Goal: Task Accomplishment & Management: Manage account settings

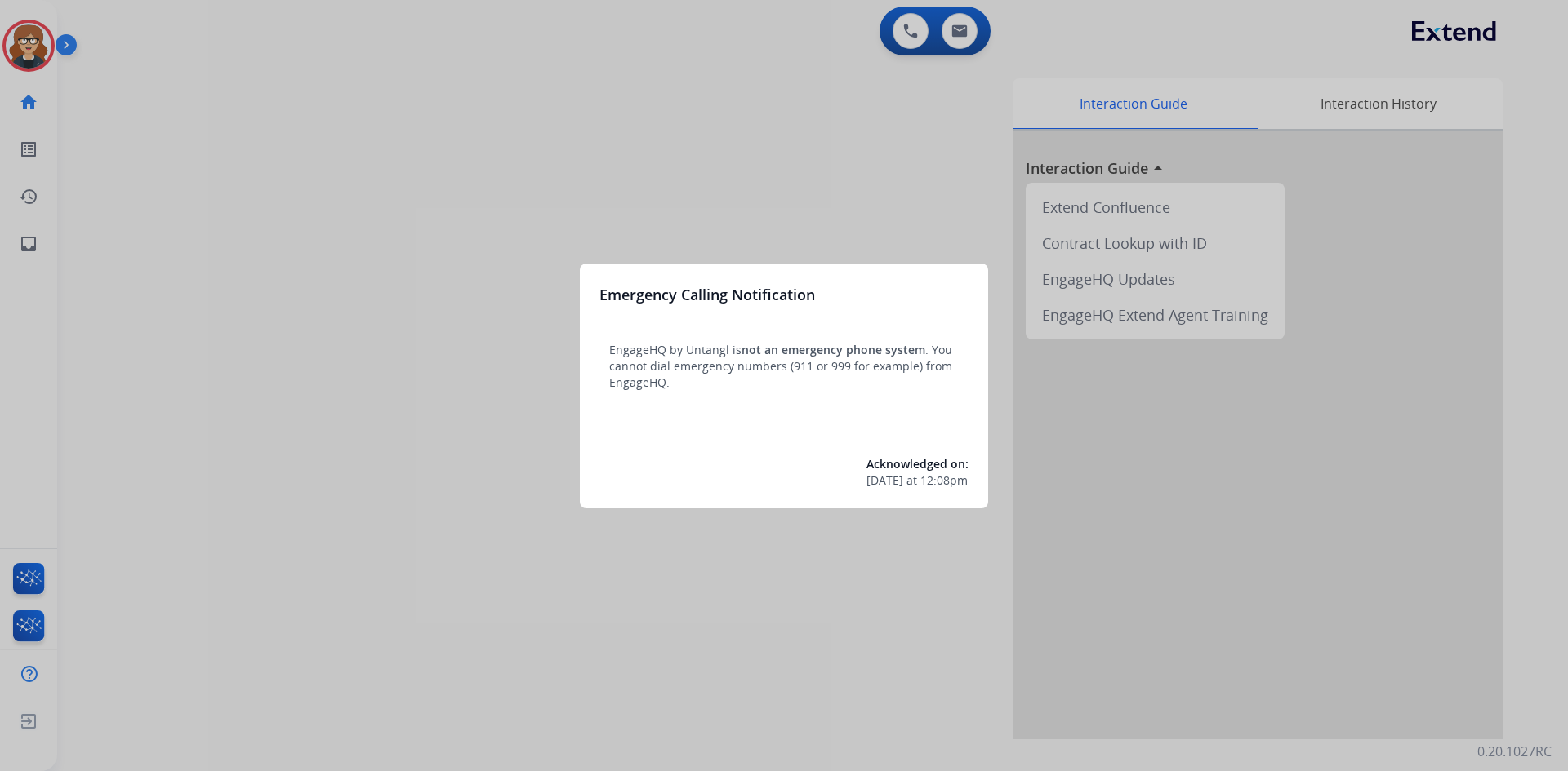
click at [368, 353] on div at bounding box center [784, 386] width 1568 height 771
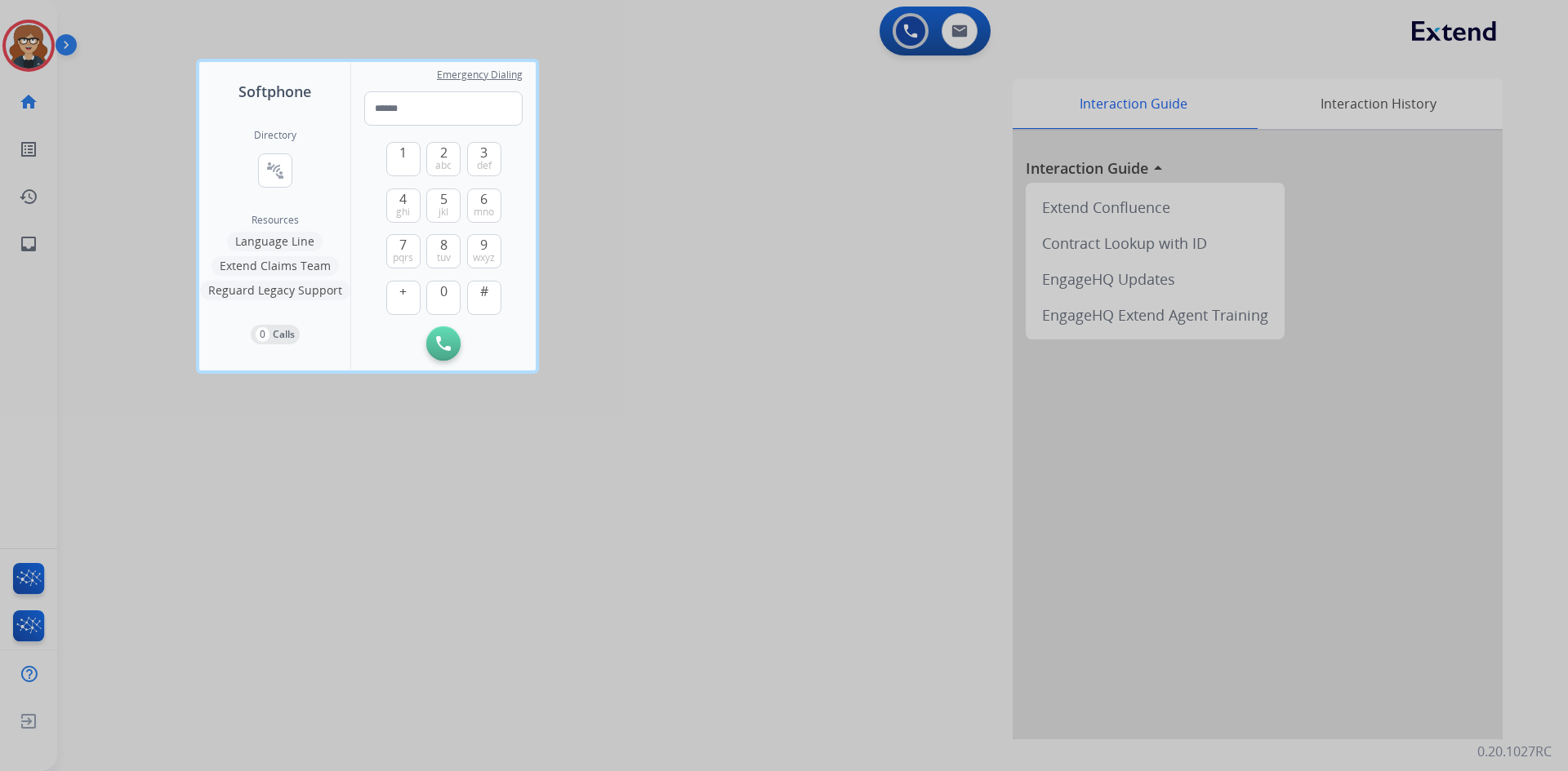
click at [695, 109] on div at bounding box center [784, 386] width 1568 height 771
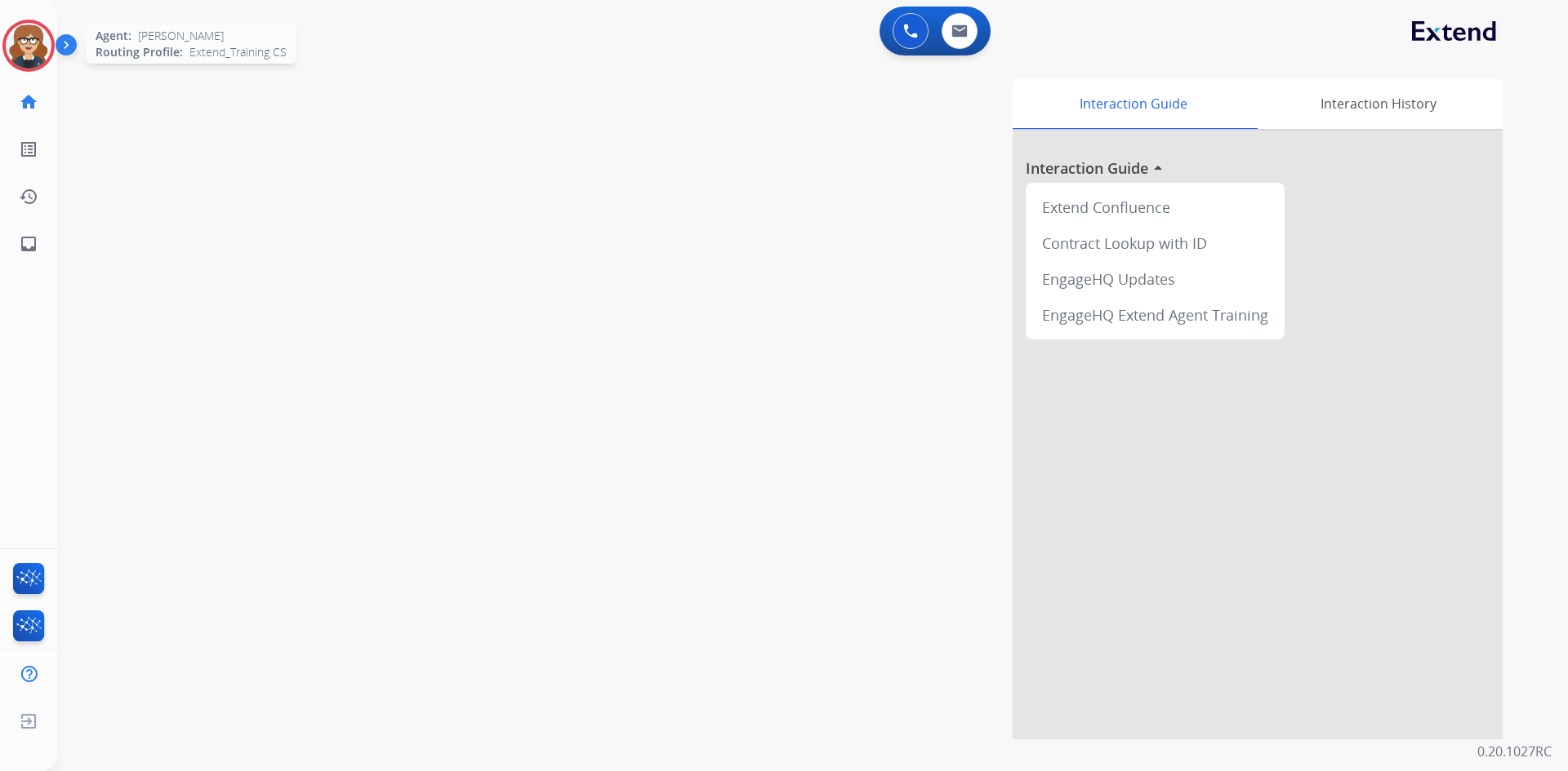
click at [26, 38] on img at bounding box center [29, 46] width 46 height 46
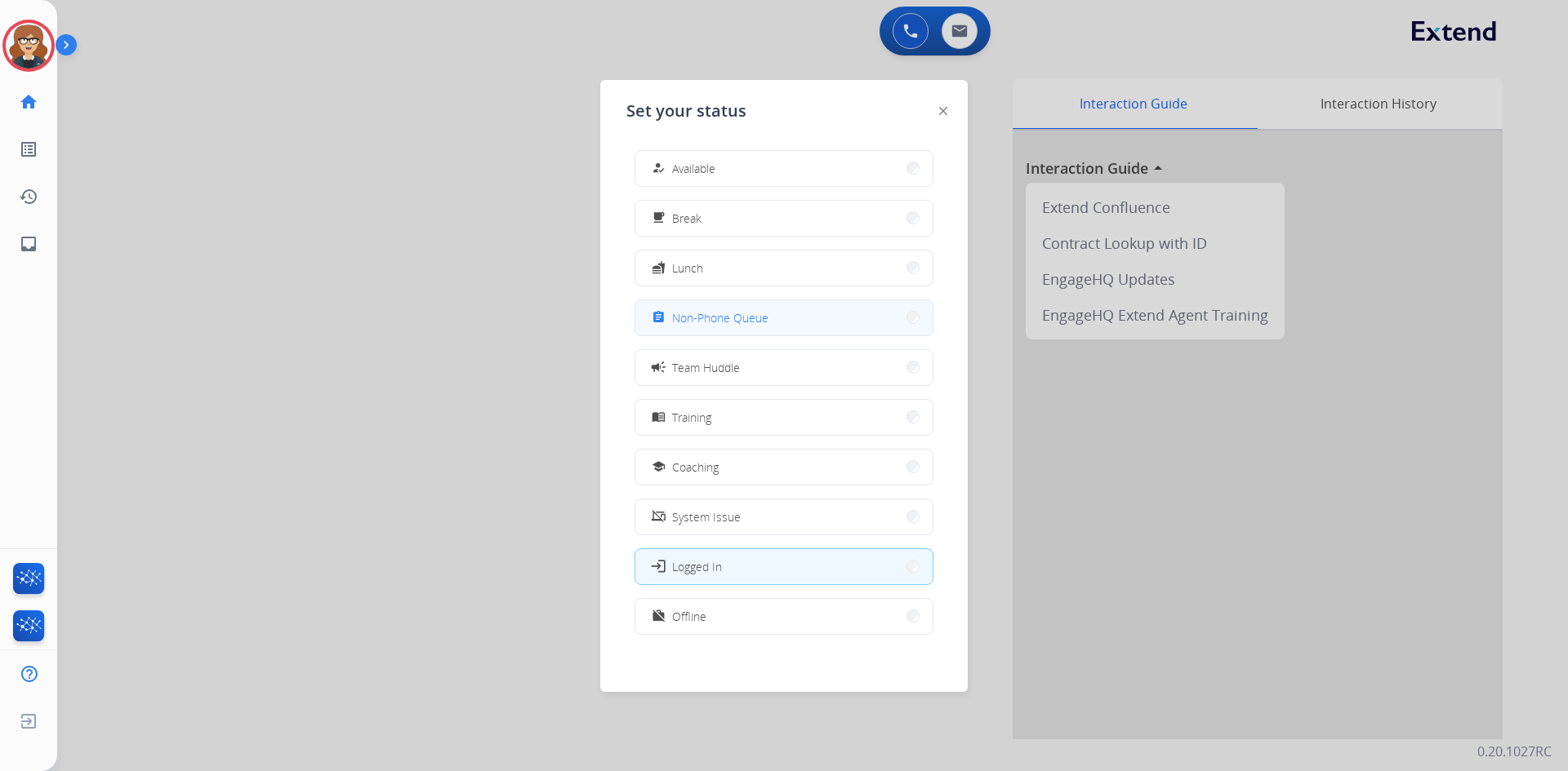
click at [752, 325] on span "Non-Phone Queue" at bounding box center [720, 318] width 96 height 17
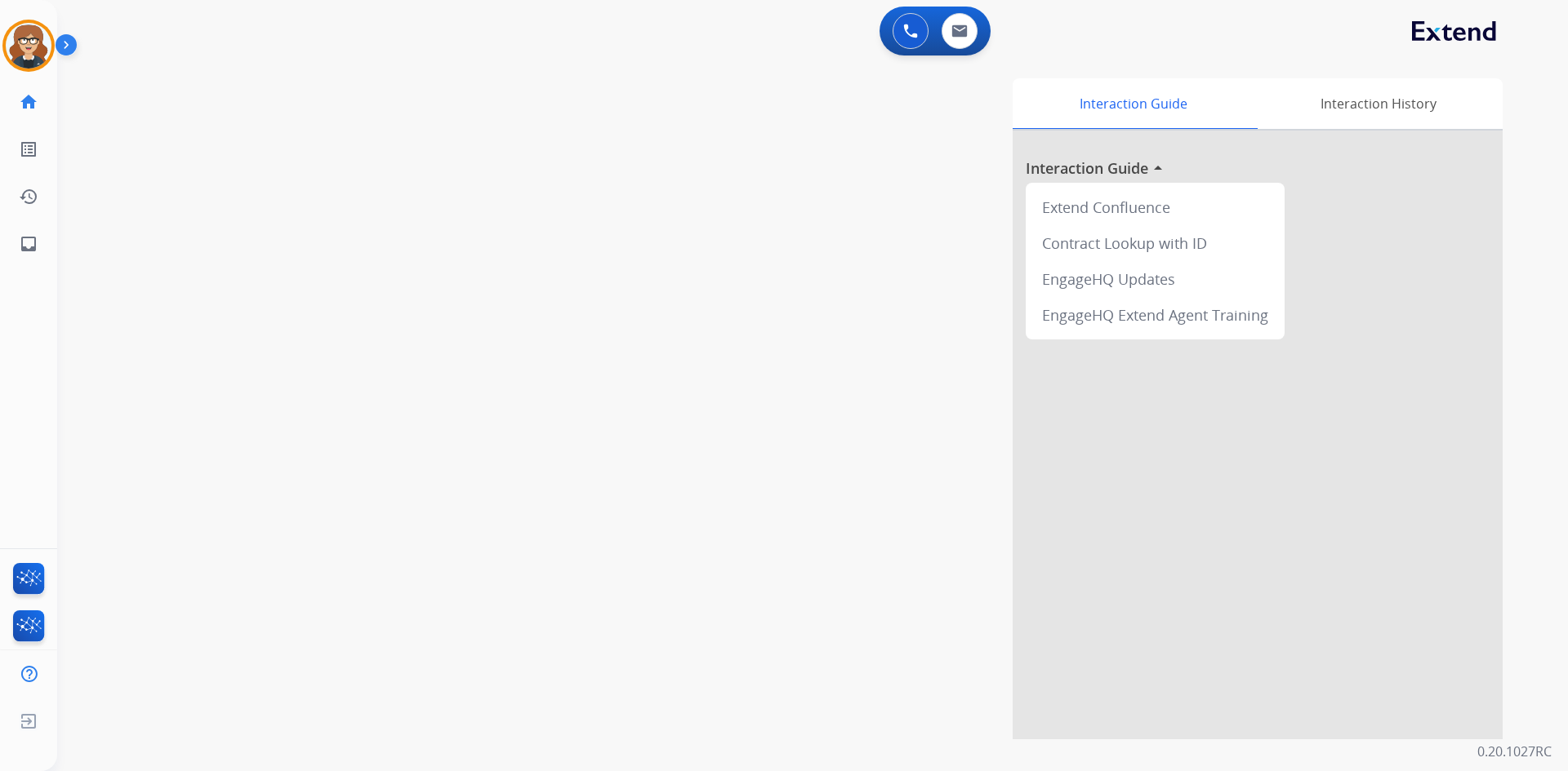
click at [812, 405] on div "Interaction Guide Interaction History Interaction Guide arrow_drop_up Extend Co…" at bounding box center [1021, 408] width 962 height 661
click at [954, 36] on img at bounding box center [959, 31] width 16 height 13
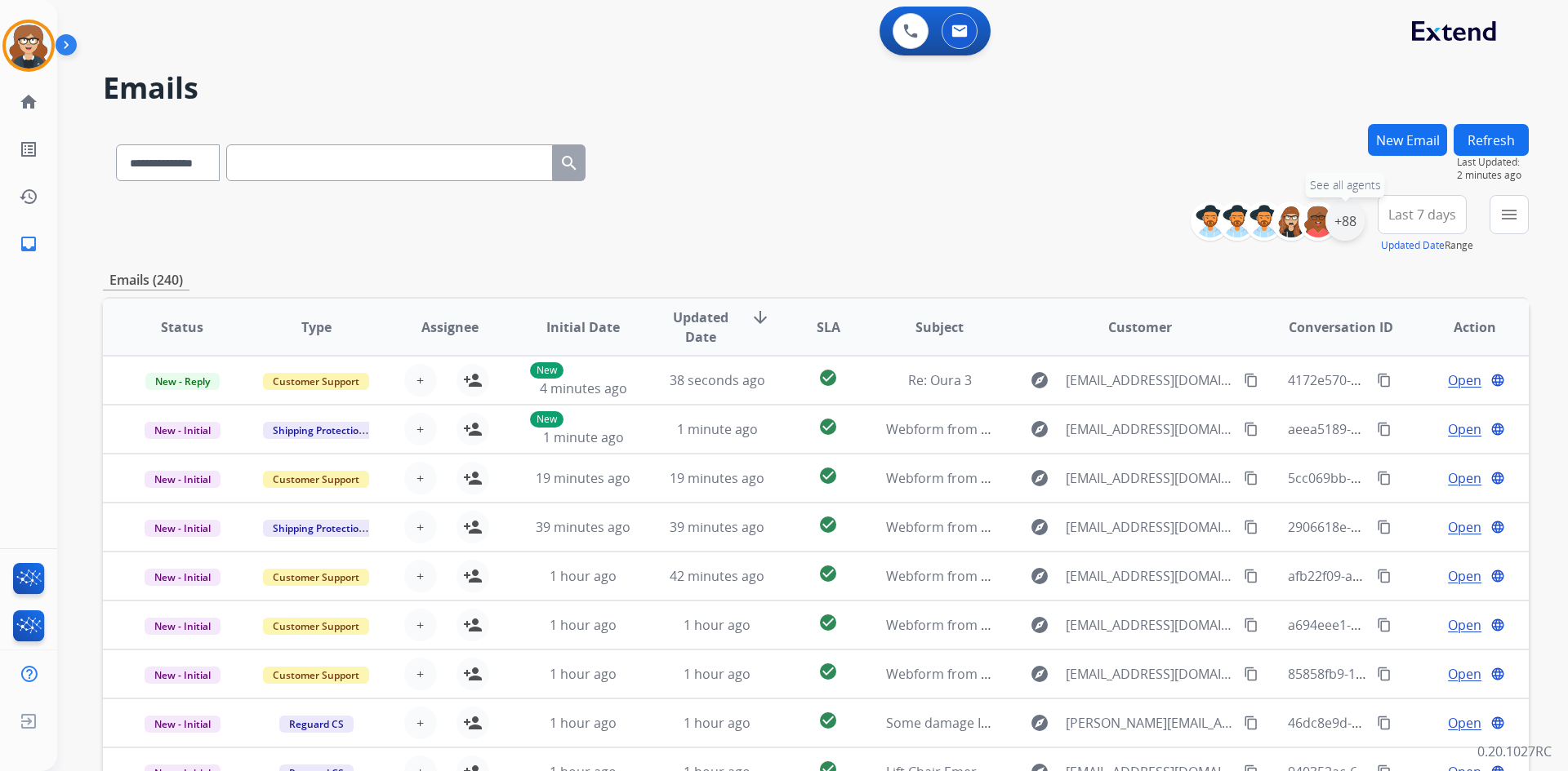
click at [1341, 219] on div "+88" at bounding box center [1345, 221] width 39 height 39
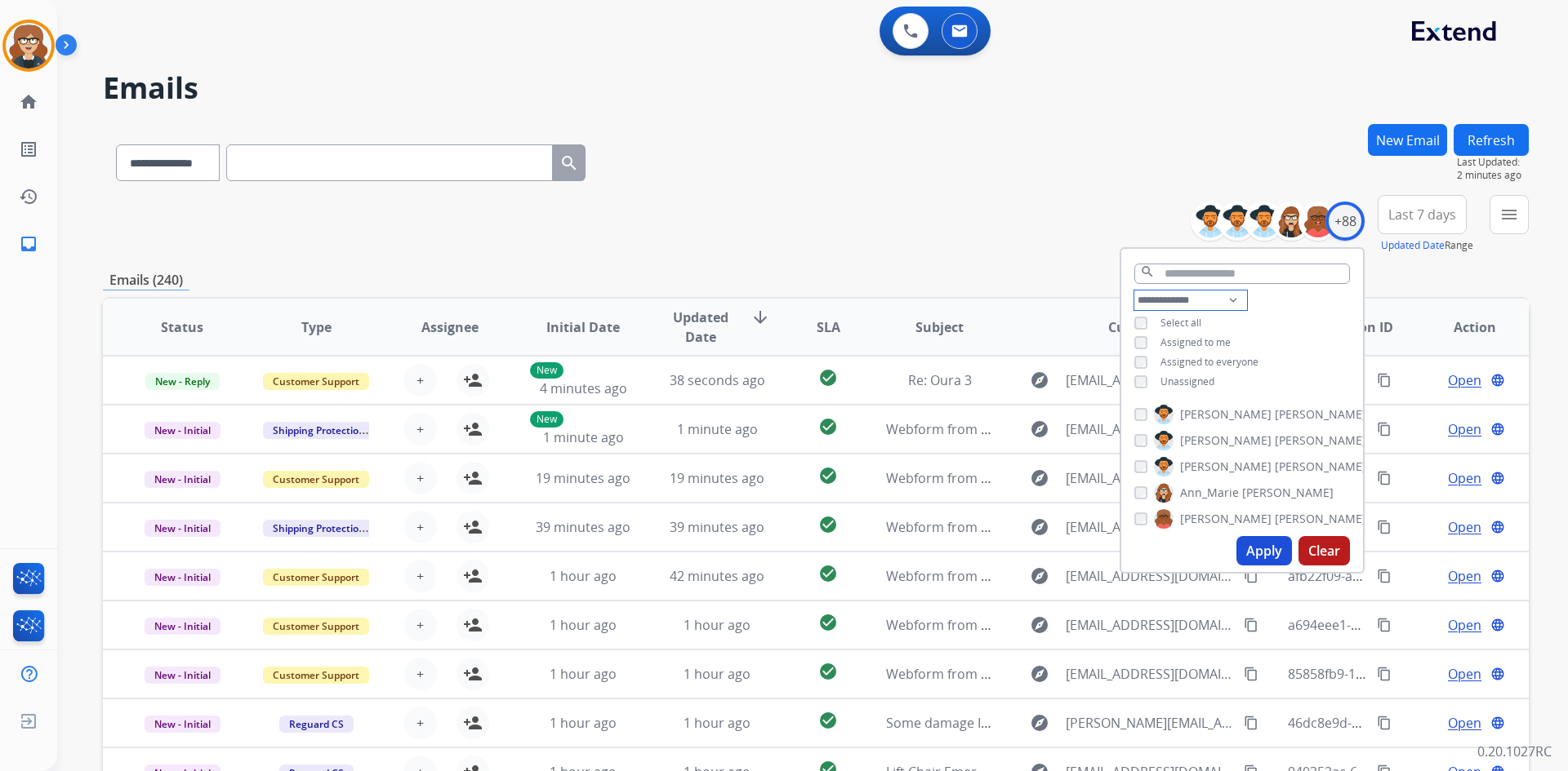
click at [1228, 299] on select "**********" at bounding box center [1191, 301] width 113 height 20
select select "**********"
click at [1134, 291] on select "**********" at bounding box center [1191, 301] width 113 height 20
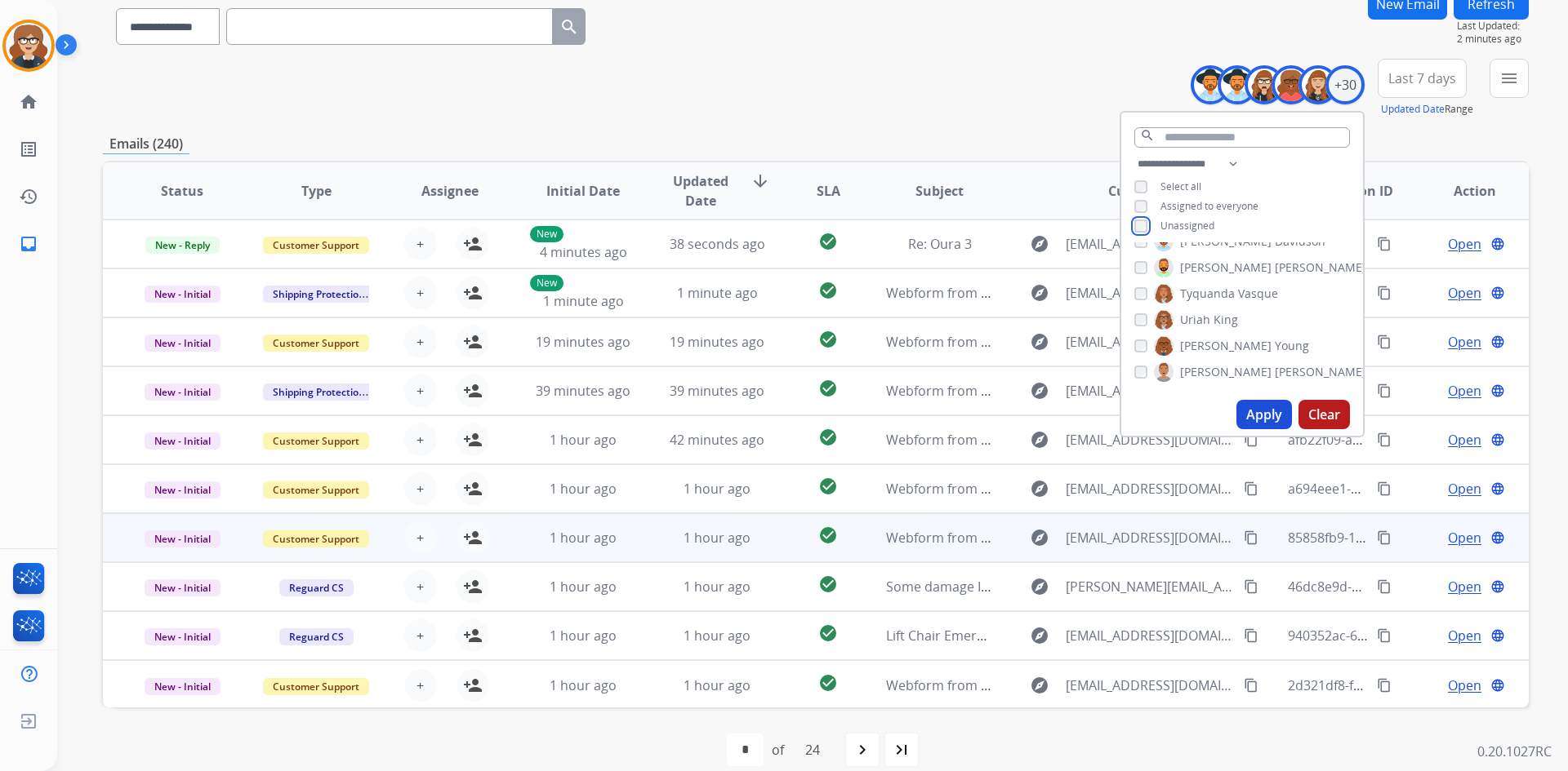
scroll to position [158, 0]
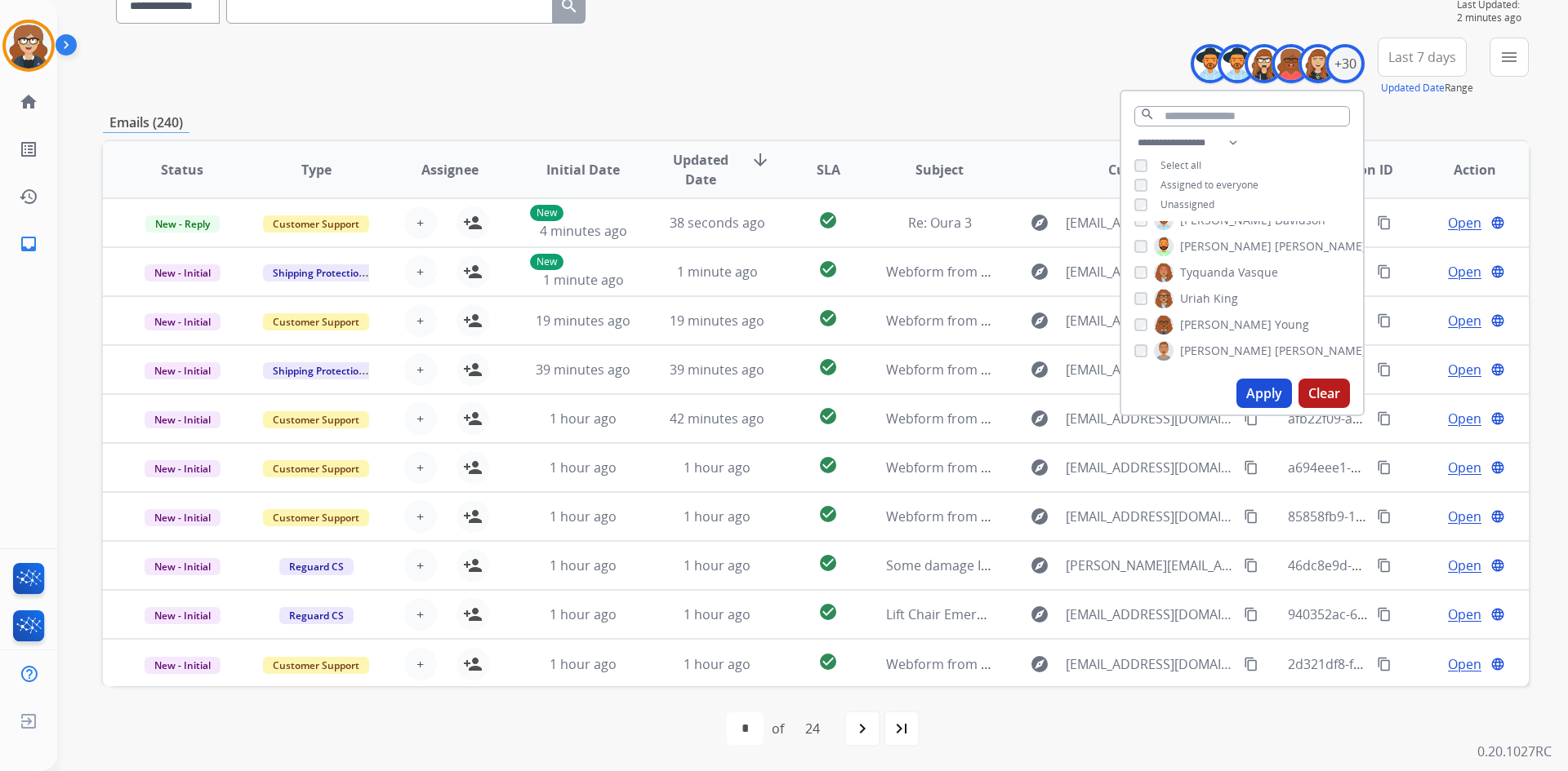
click at [1254, 393] on button "Apply" at bounding box center [1264, 394] width 56 height 29
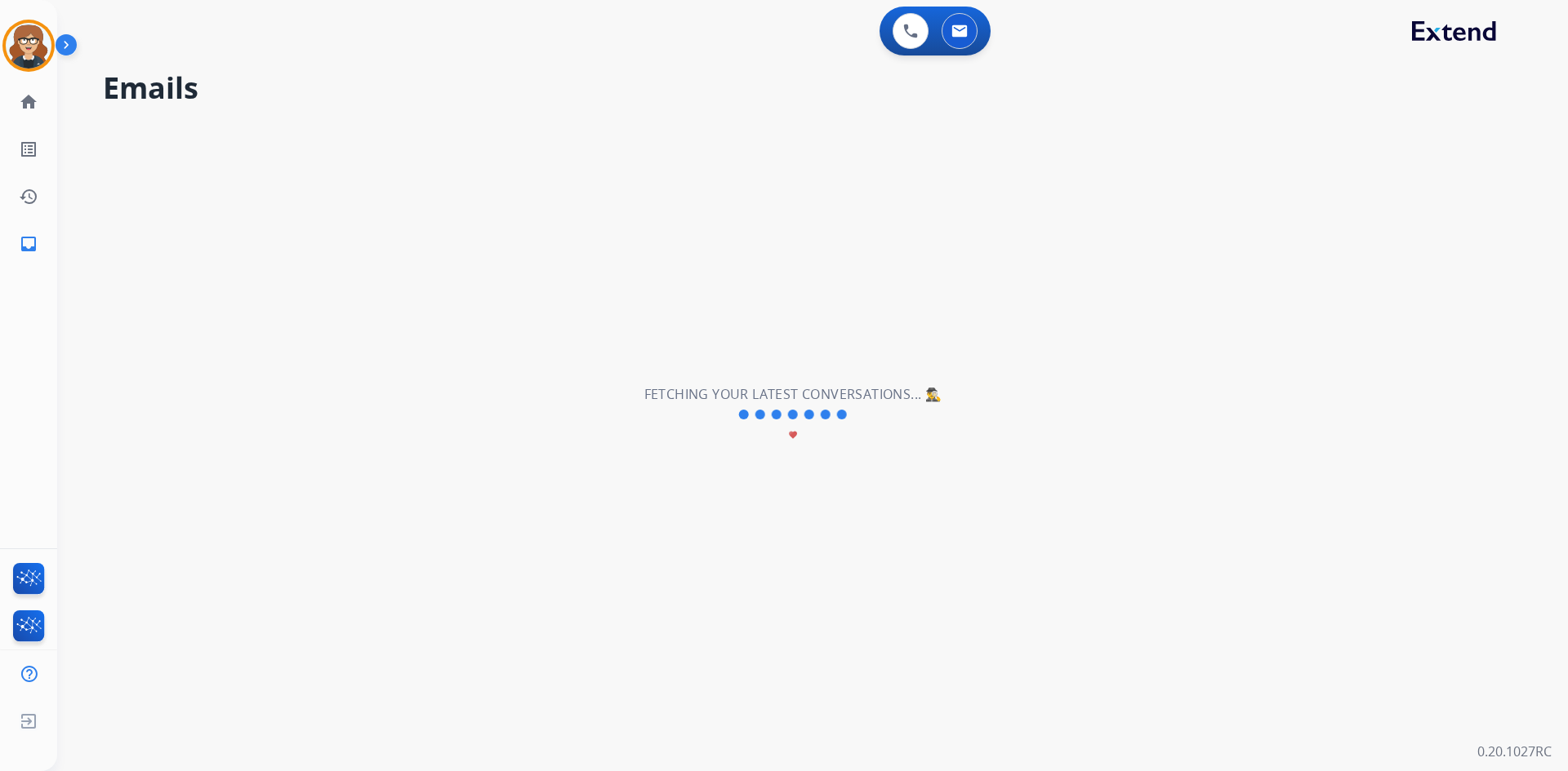
scroll to position [0, 0]
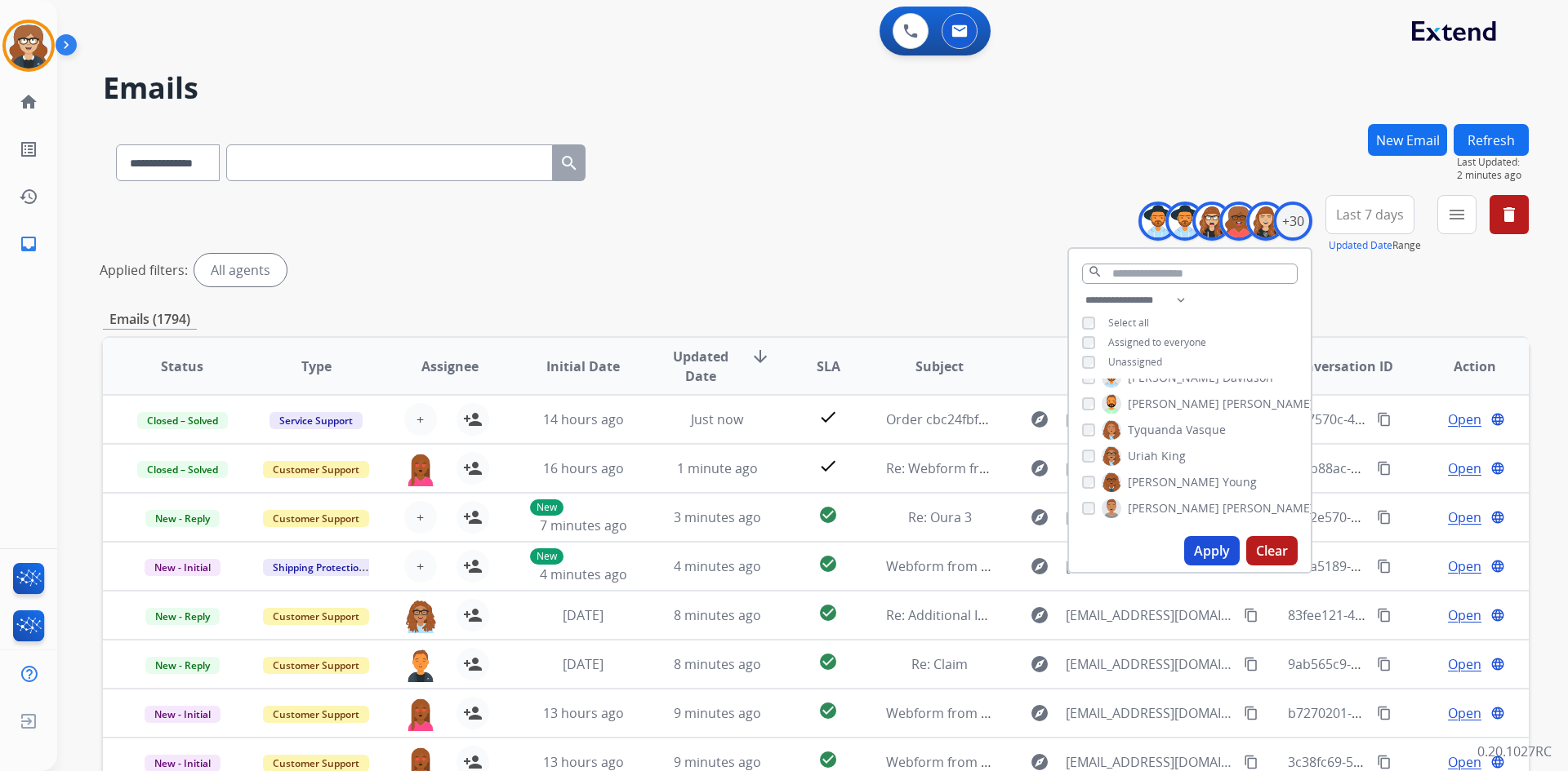
click at [1353, 305] on div "**********" at bounding box center [815, 546] width 1426 height 844
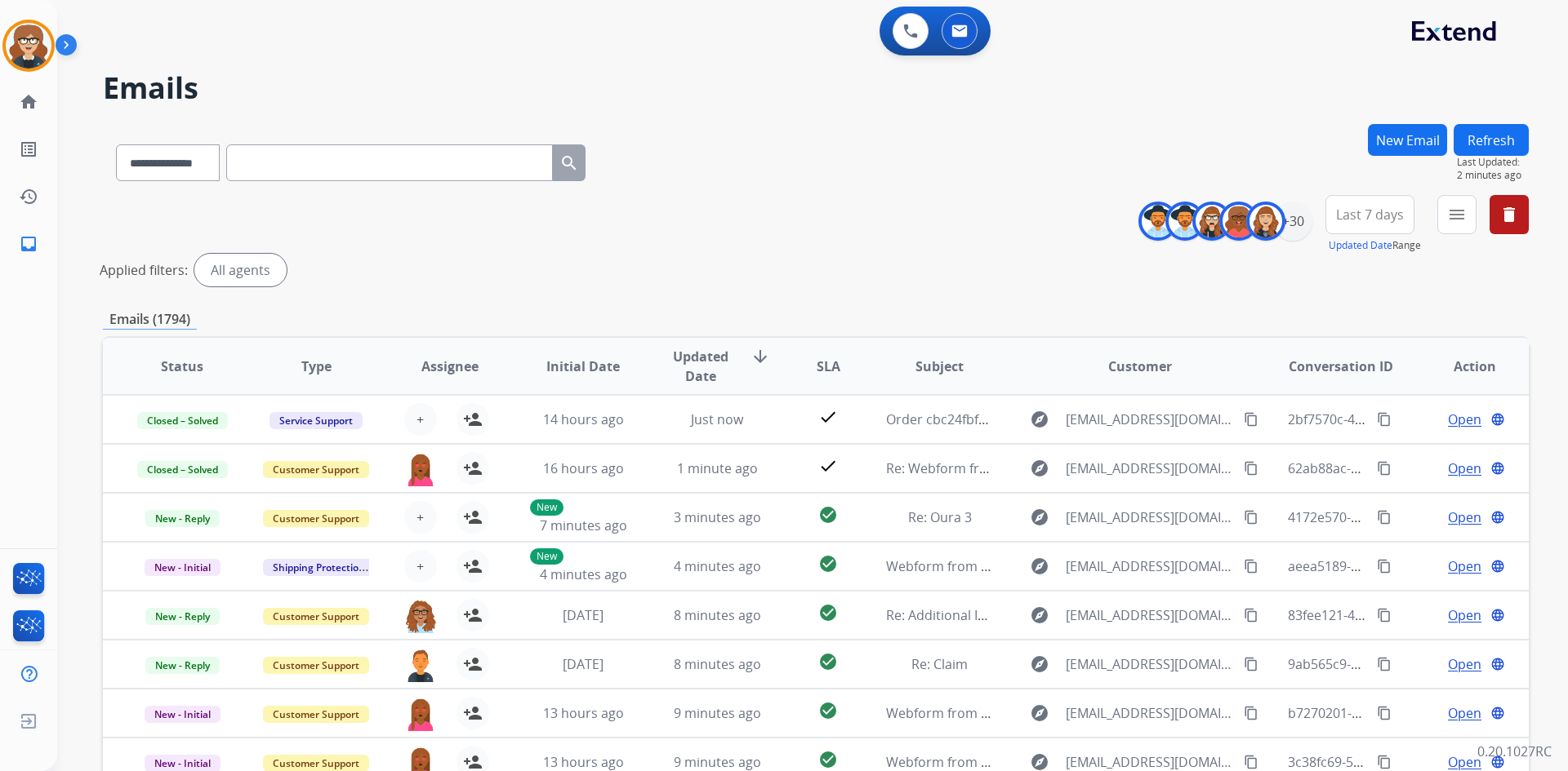
click at [1360, 229] on button "Last 7 days" at bounding box center [1369, 215] width 89 height 39
click at [1379, 420] on div "Last 90 days" at bounding box center [1365, 413] width 90 height 25
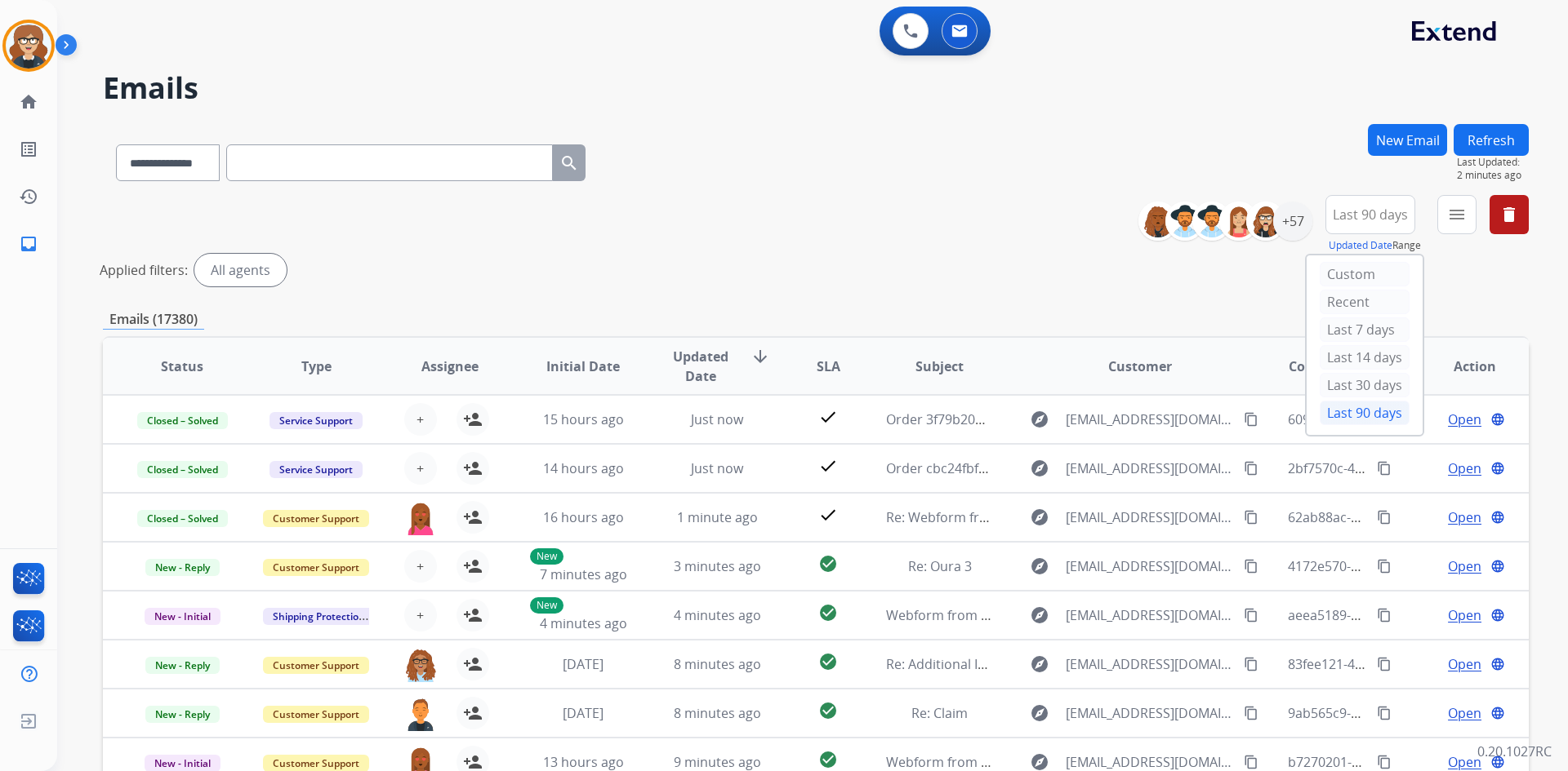
click at [922, 336] on div "Status Type Assignee Initial Date Updated Date arrow_downward SLA Subject Custo…" at bounding box center [815, 610] width 1426 height 547
click at [1457, 215] on mat-icon "menu" at bounding box center [1457, 215] width 20 height 20
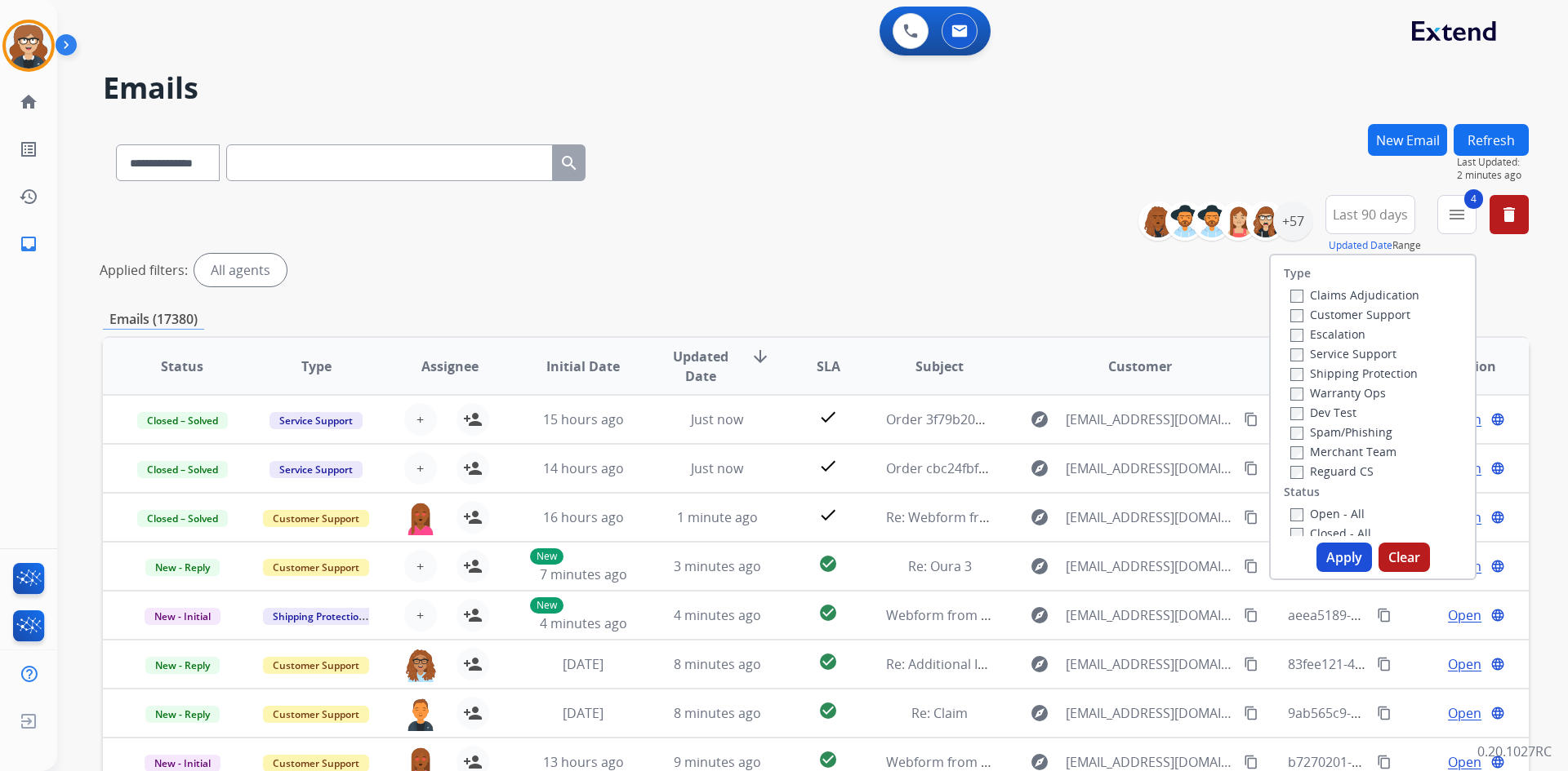
click at [1347, 554] on button "Apply" at bounding box center [1344, 558] width 56 height 29
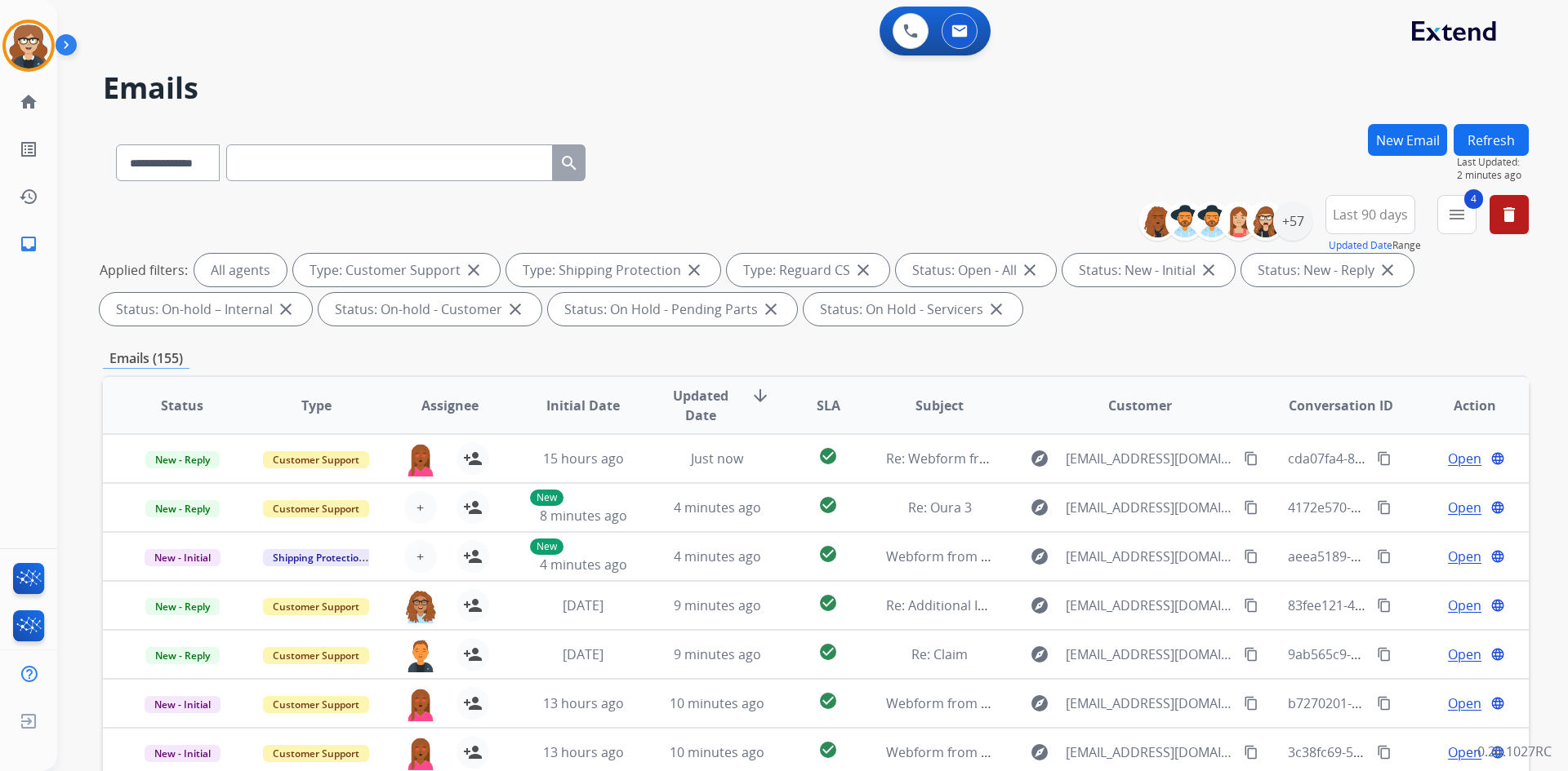
click at [448, 402] on span "Assignee" at bounding box center [450, 406] width 57 height 20
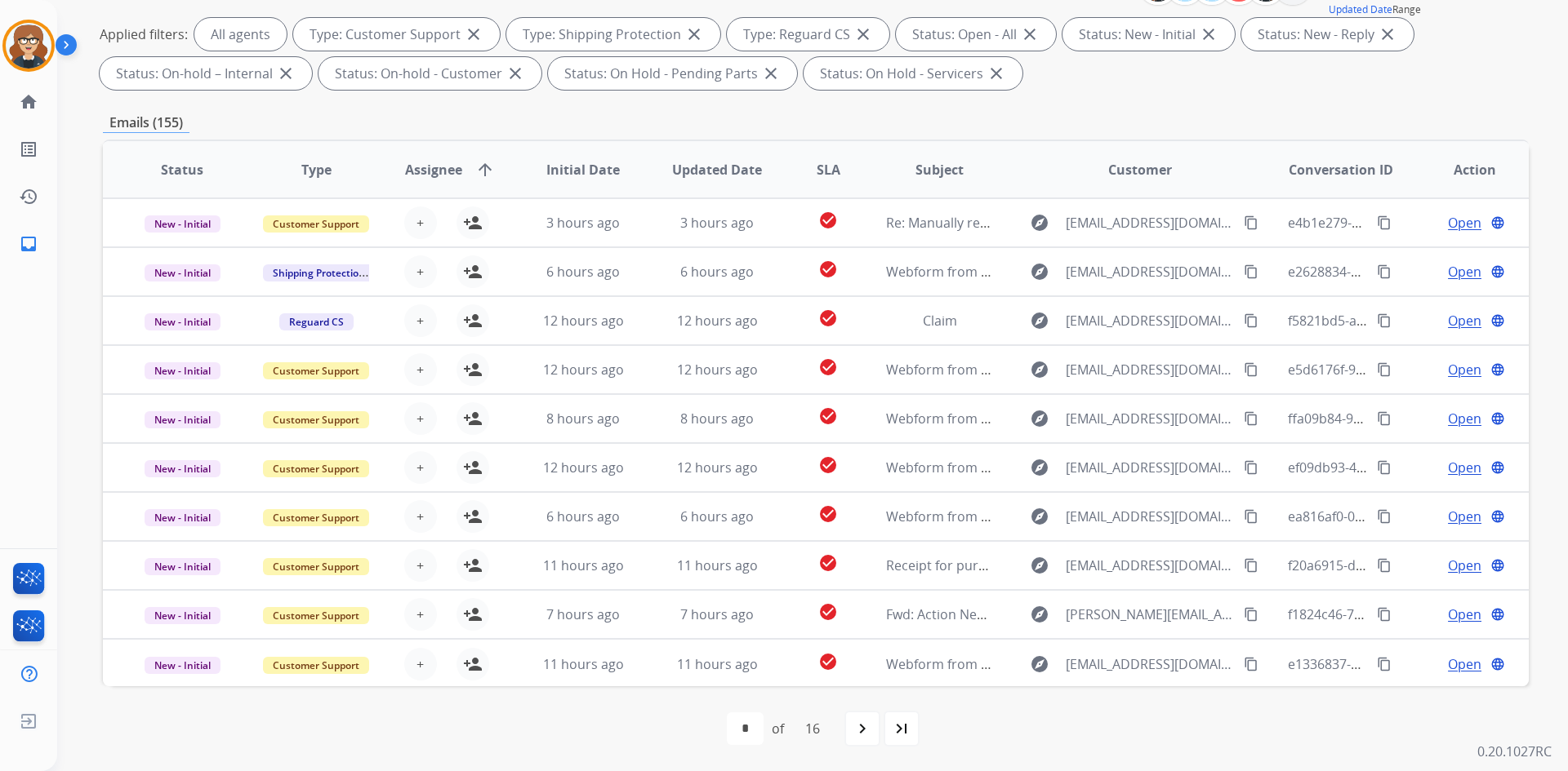
click at [436, 172] on span "Assignee" at bounding box center [434, 170] width 57 height 20
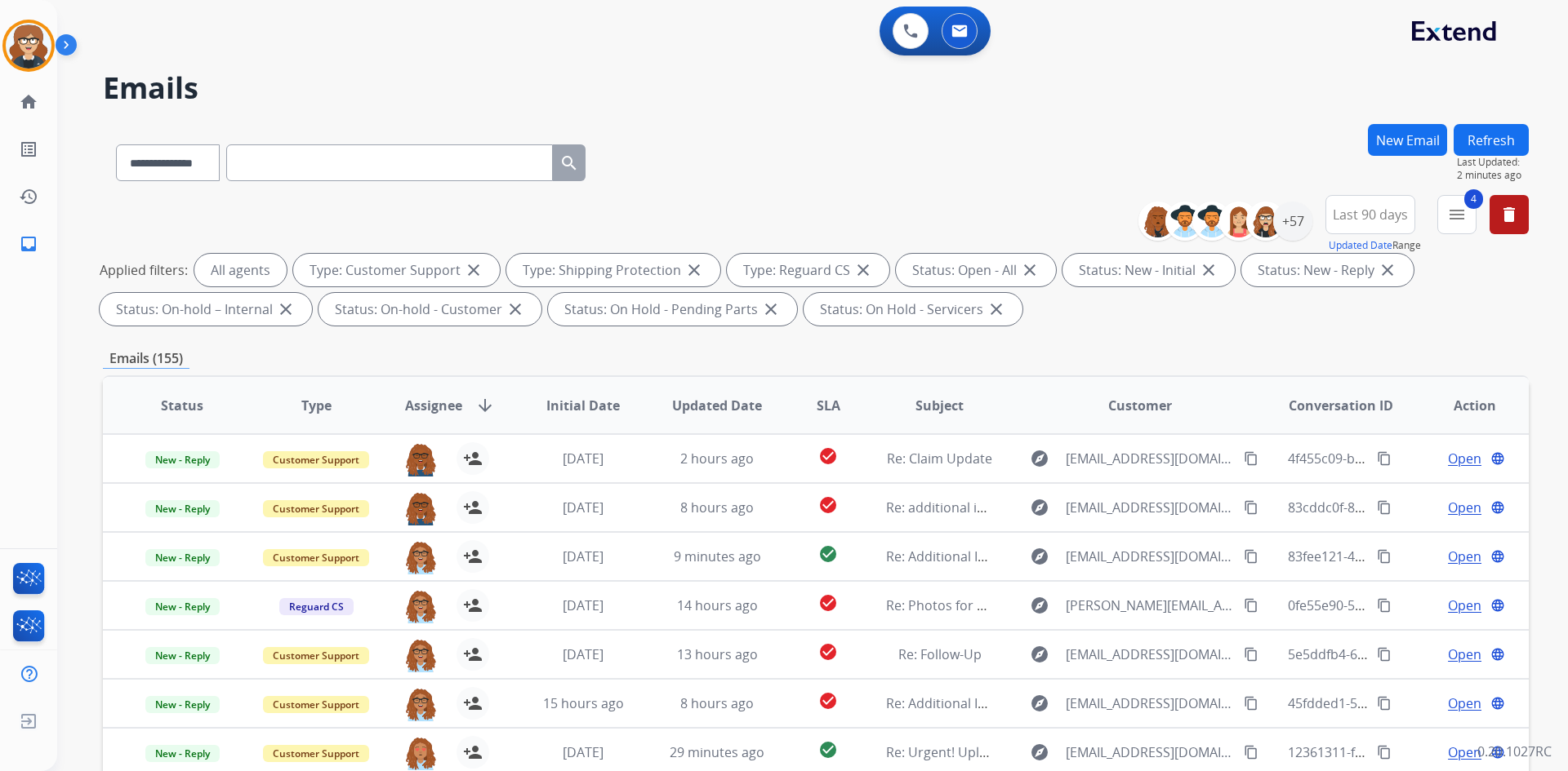
scroll to position [2, 0]
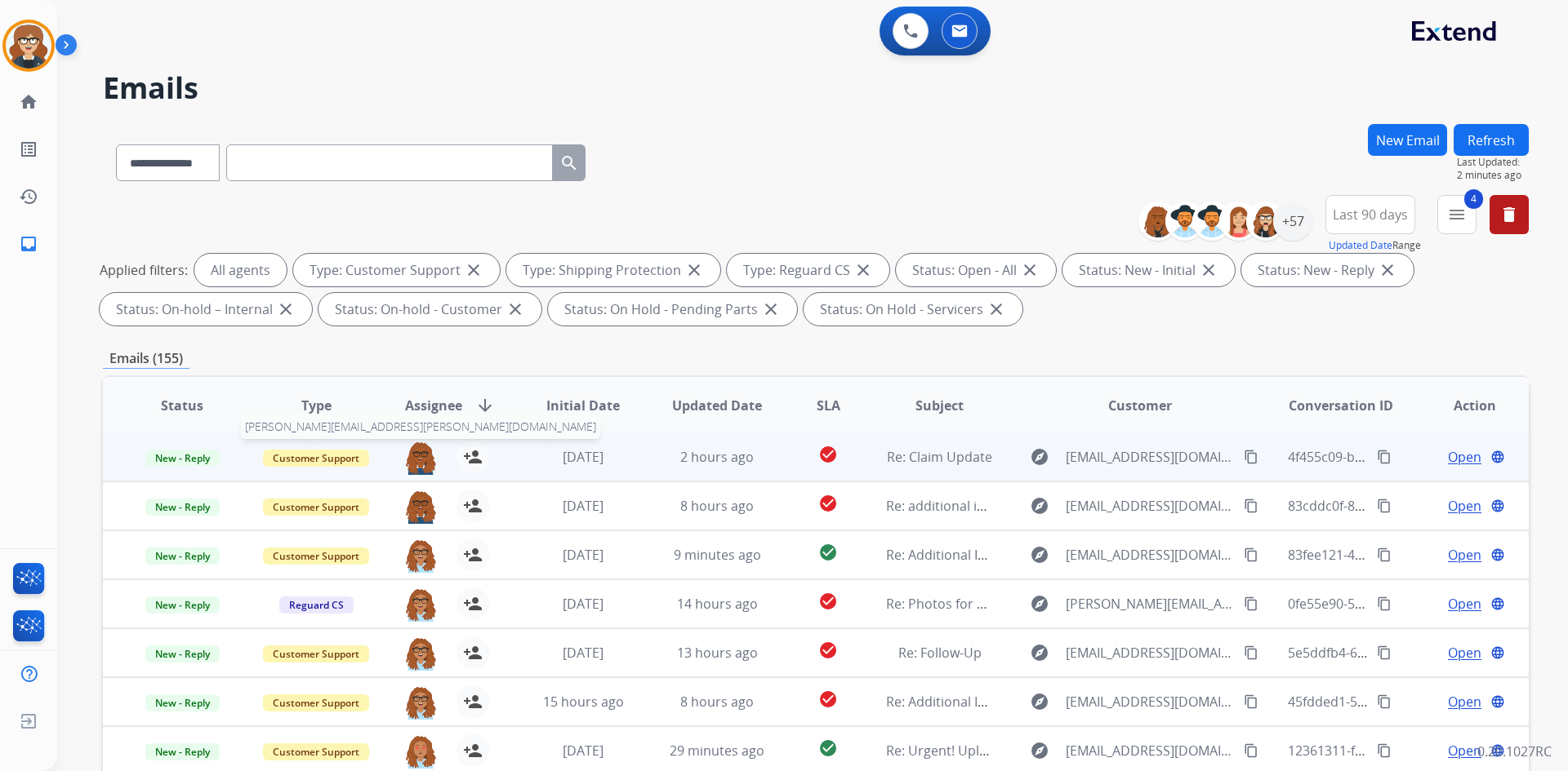
click at [415, 457] on img at bounding box center [421, 458] width 33 height 34
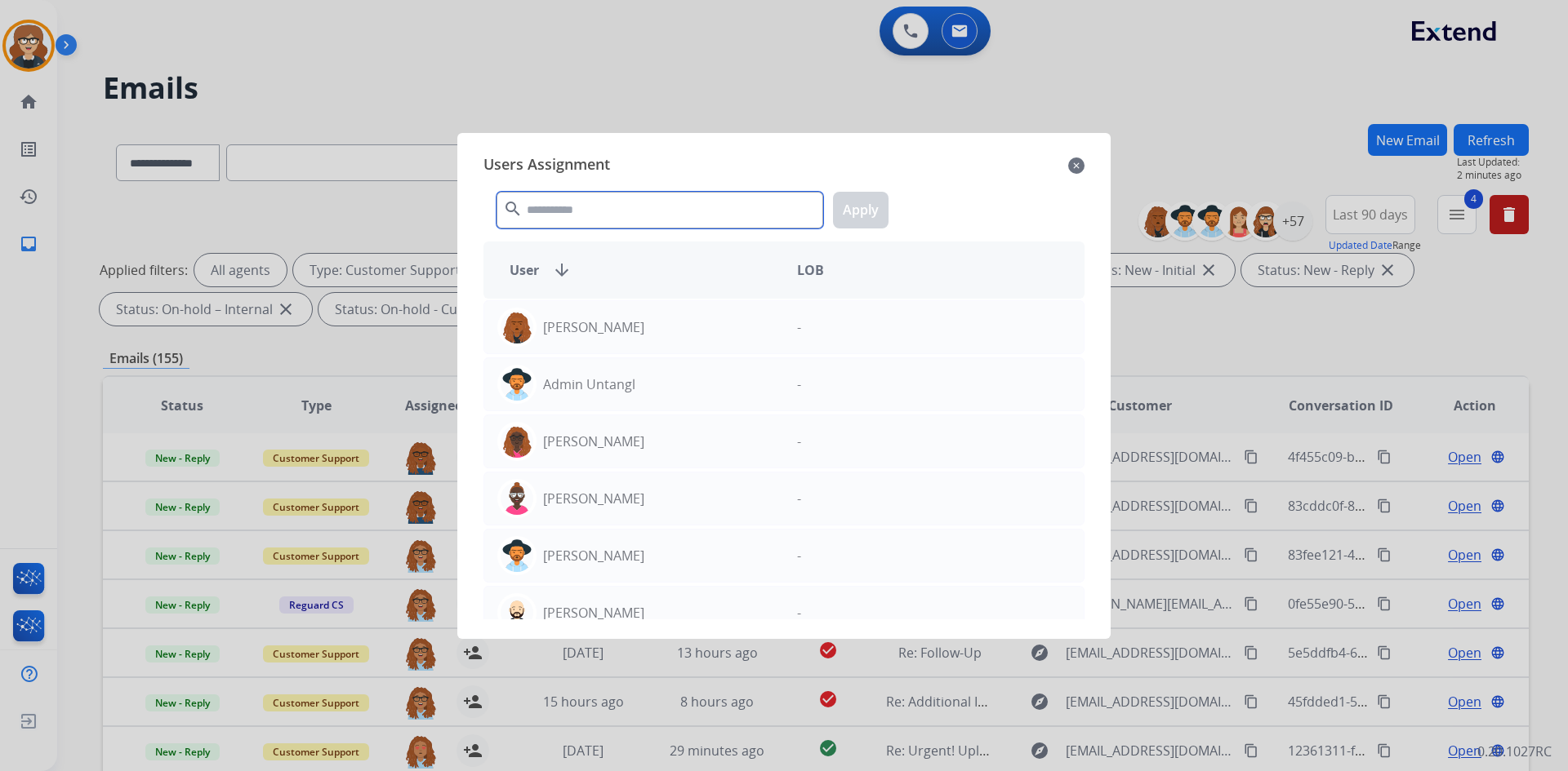
click at [659, 211] on input "text" at bounding box center [660, 210] width 327 height 37
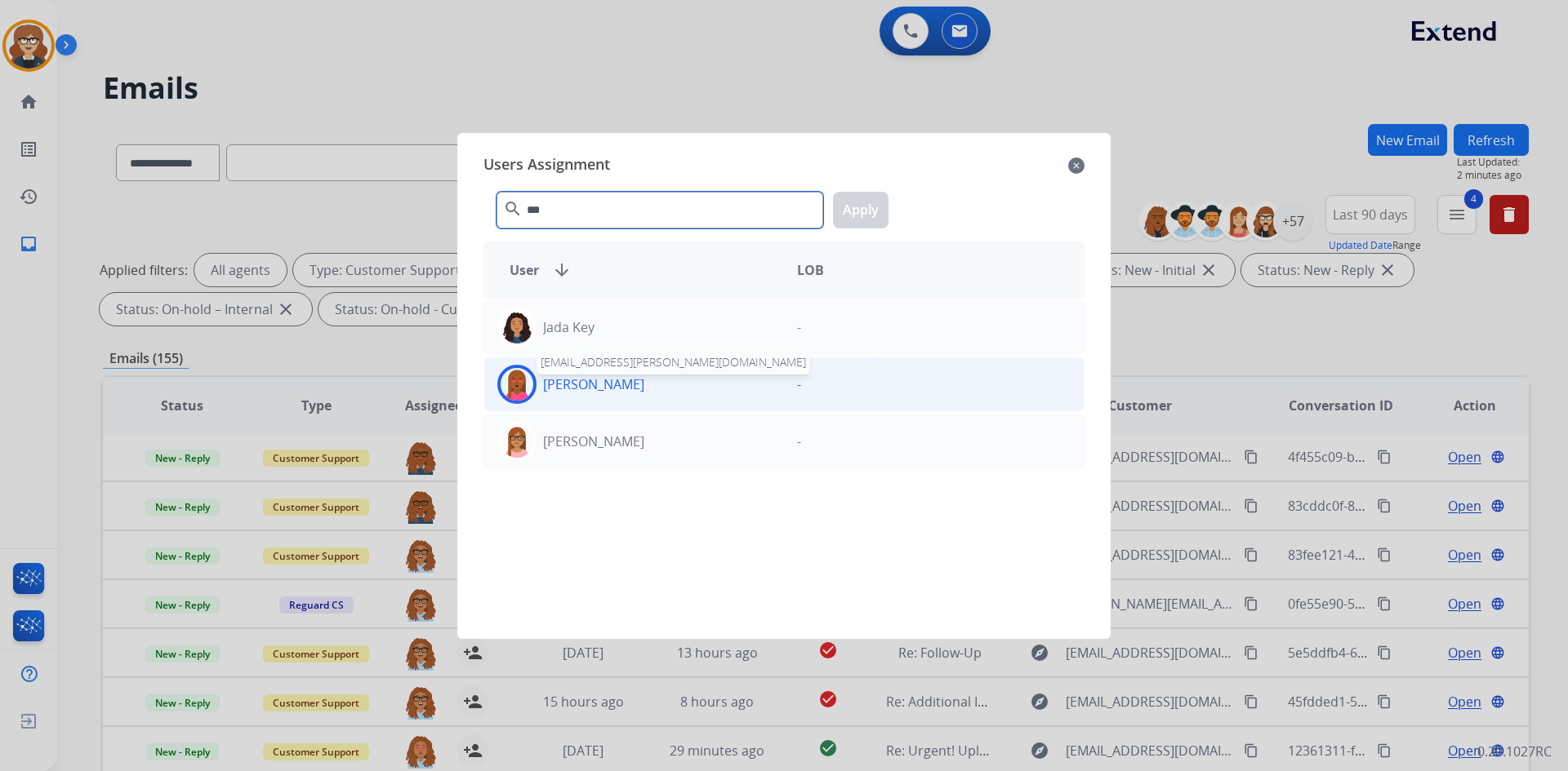
type input "***"
click at [611, 375] on p "[PERSON_NAME]" at bounding box center [594, 385] width 101 height 20
click at [861, 203] on button "Apply" at bounding box center [860, 210] width 56 height 37
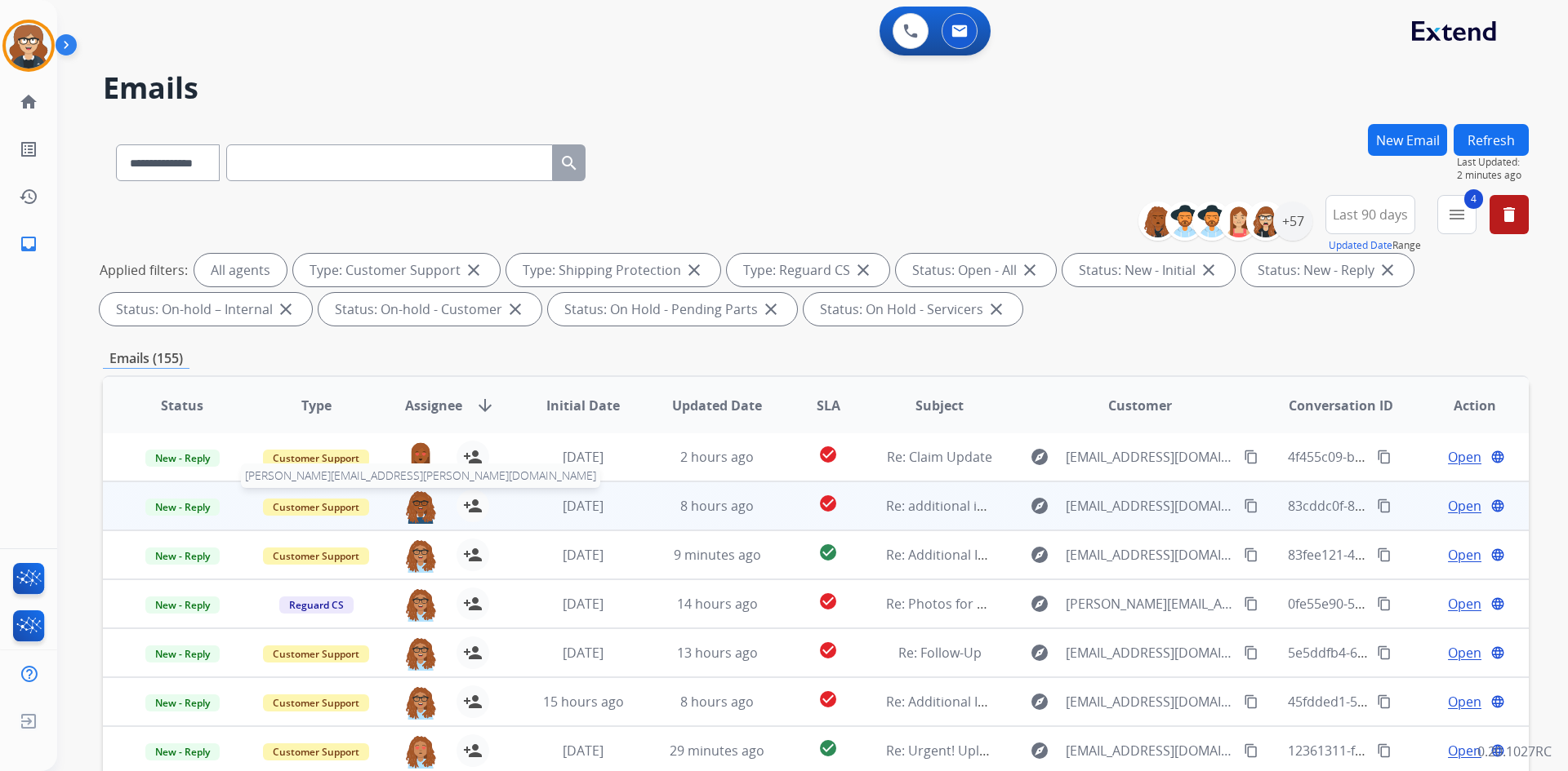
click at [411, 501] on img at bounding box center [421, 507] width 33 height 34
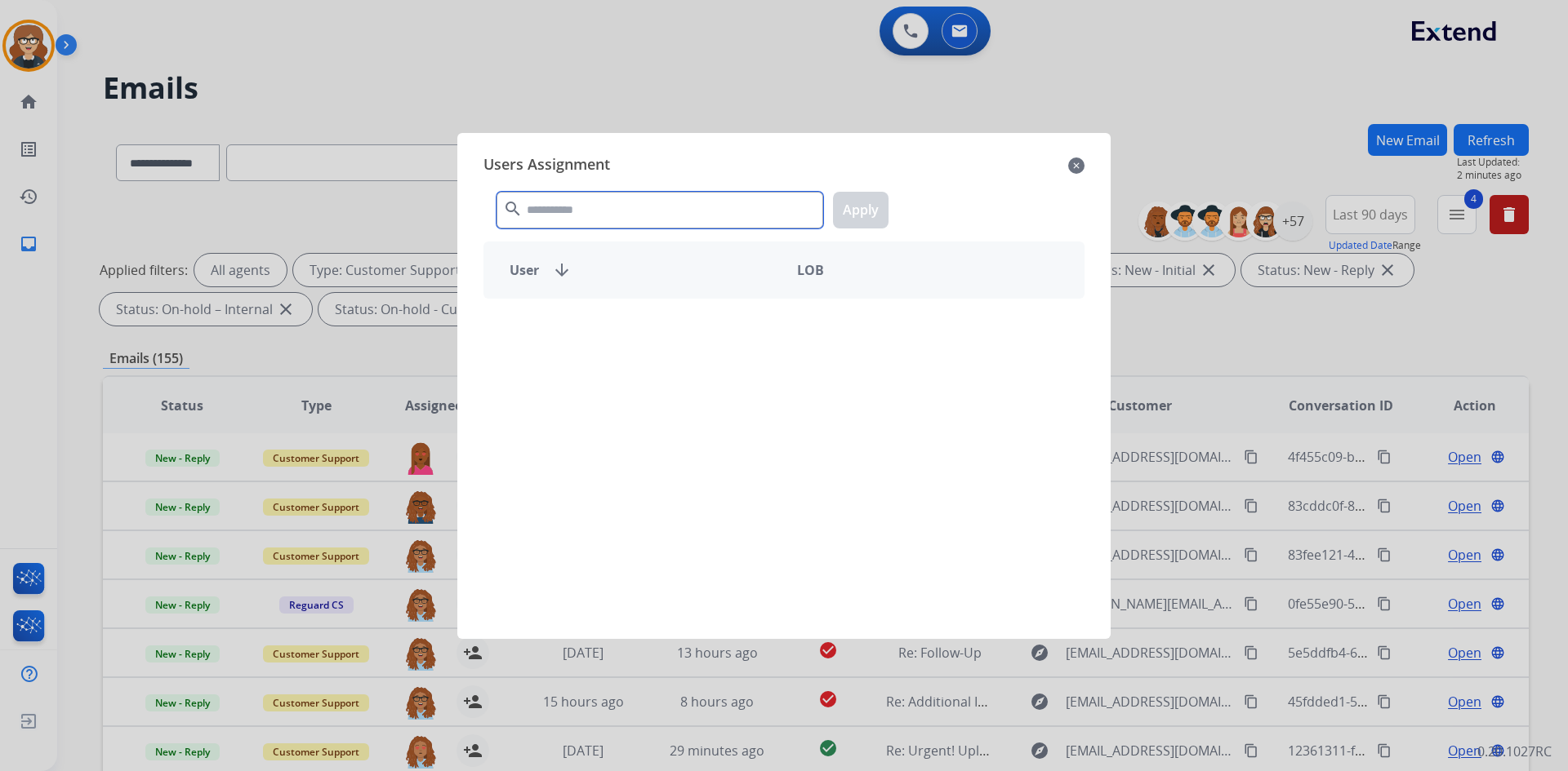
click at [548, 216] on input "text" at bounding box center [660, 210] width 327 height 37
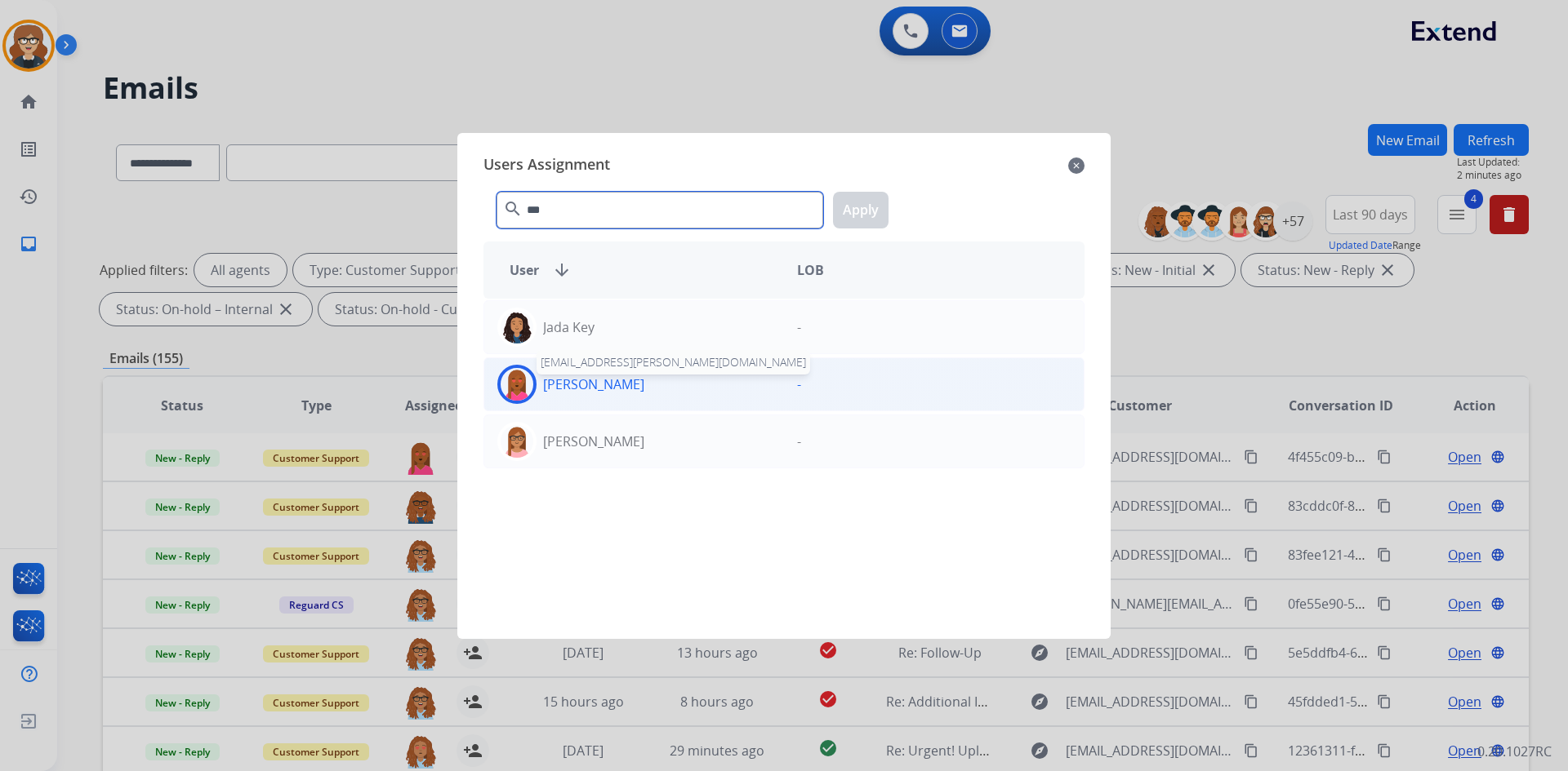
type input "***"
click at [596, 390] on p "[PERSON_NAME]" at bounding box center [594, 385] width 101 height 20
click at [869, 207] on button "Apply" at bounding box center [860, 210] width 56 height 37
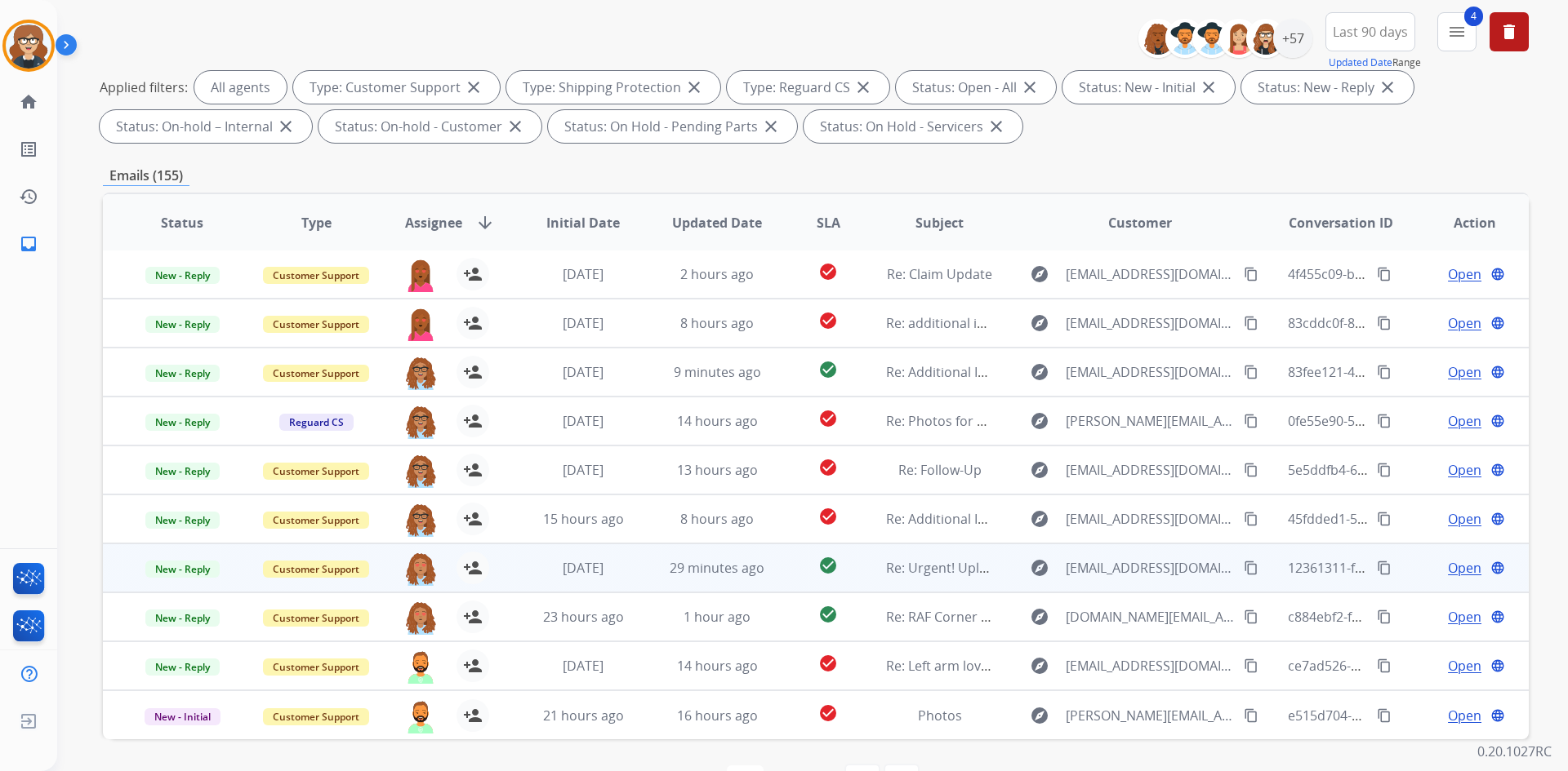
scroll to position [236, 0]
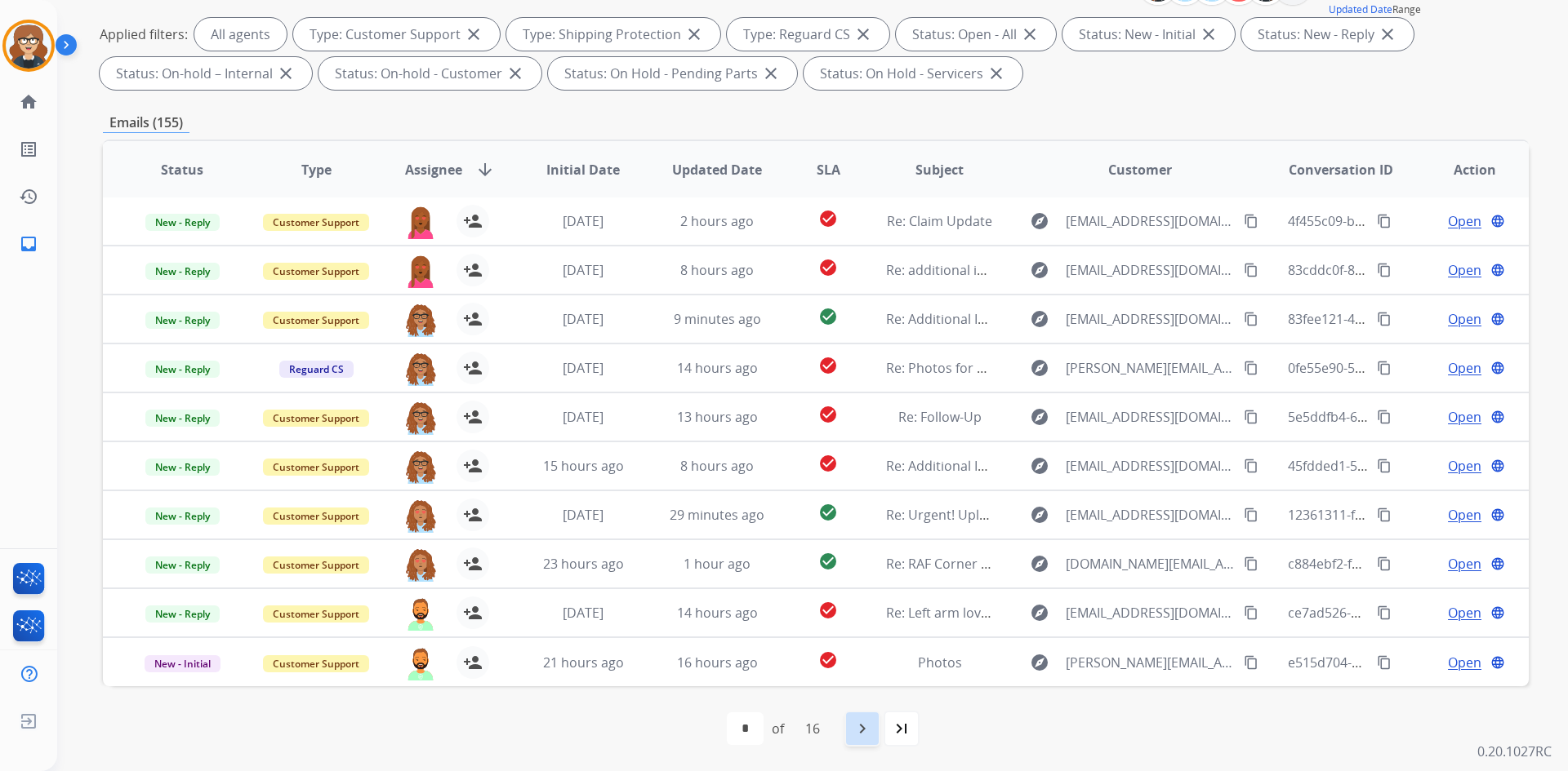
click at [863, 727] on mat-icon "navigate_next" at bounding box center [862, 729] width 20 height 20
select select "*"
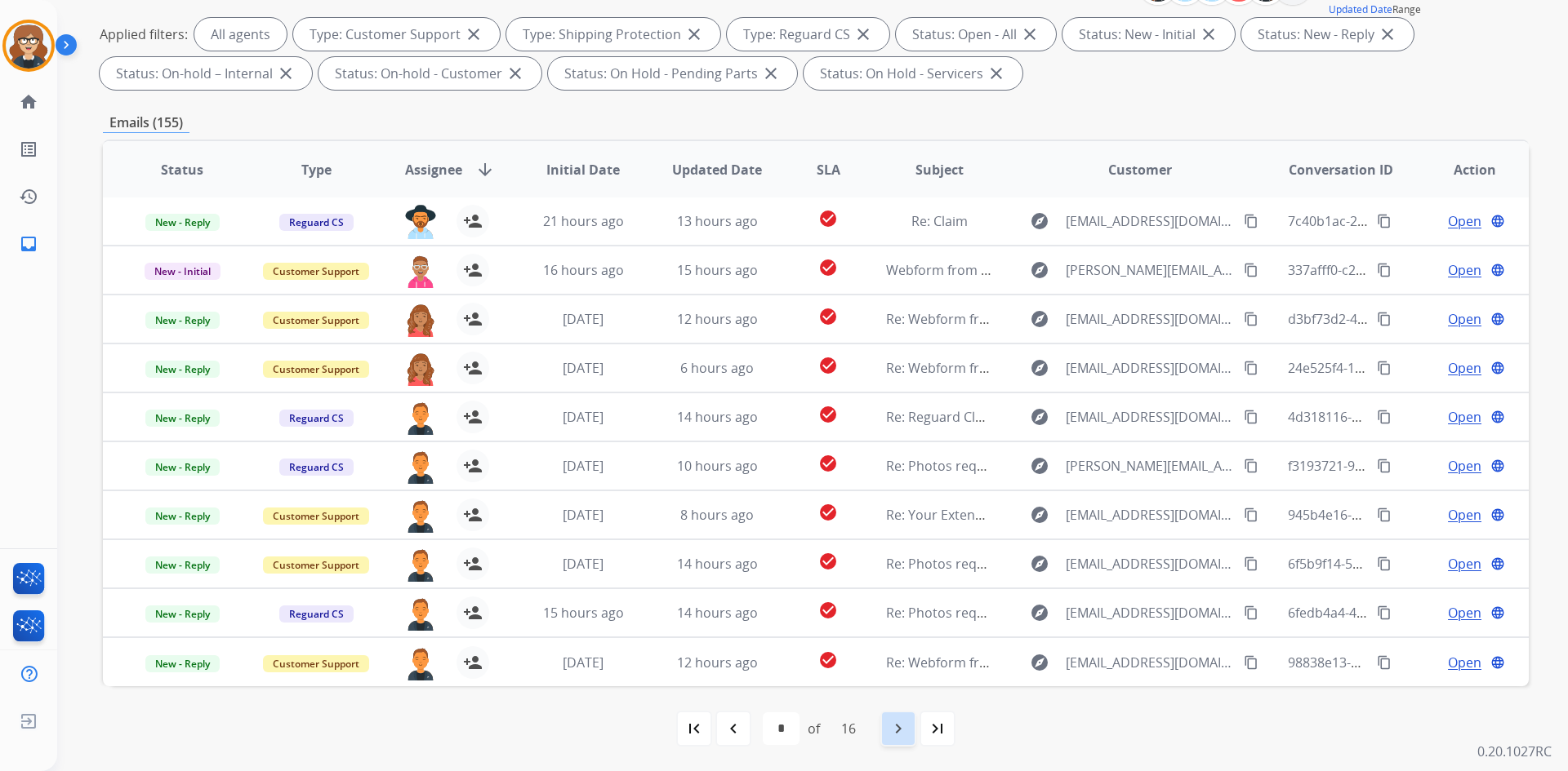
click at [898, 718] on div "navigate_next" at bounding box center [898, 729] width 36 height 36
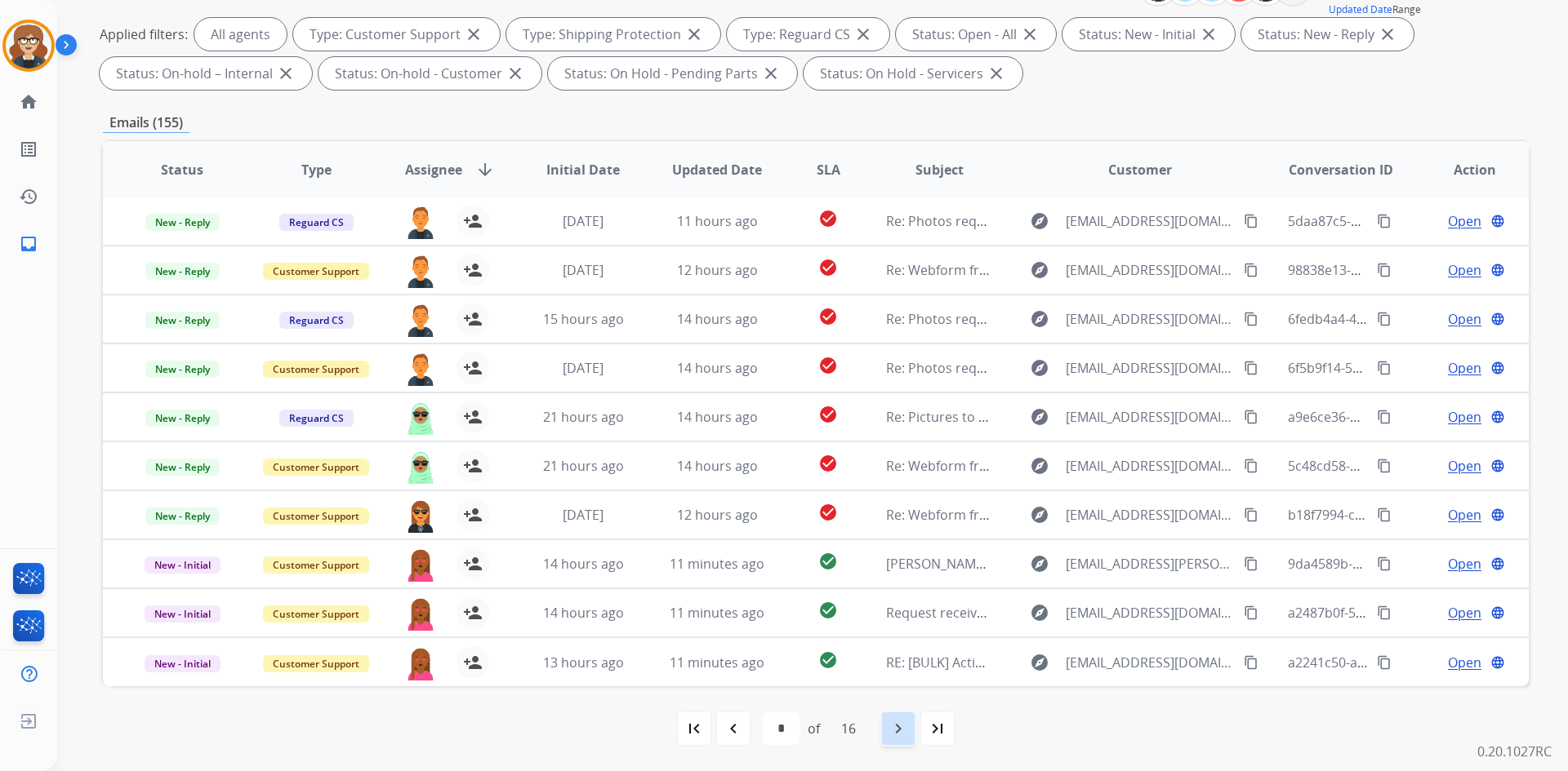
click at [903, 722] on mat-icon "navigate_next" at bounding box center [898, 729] width 20 height 20
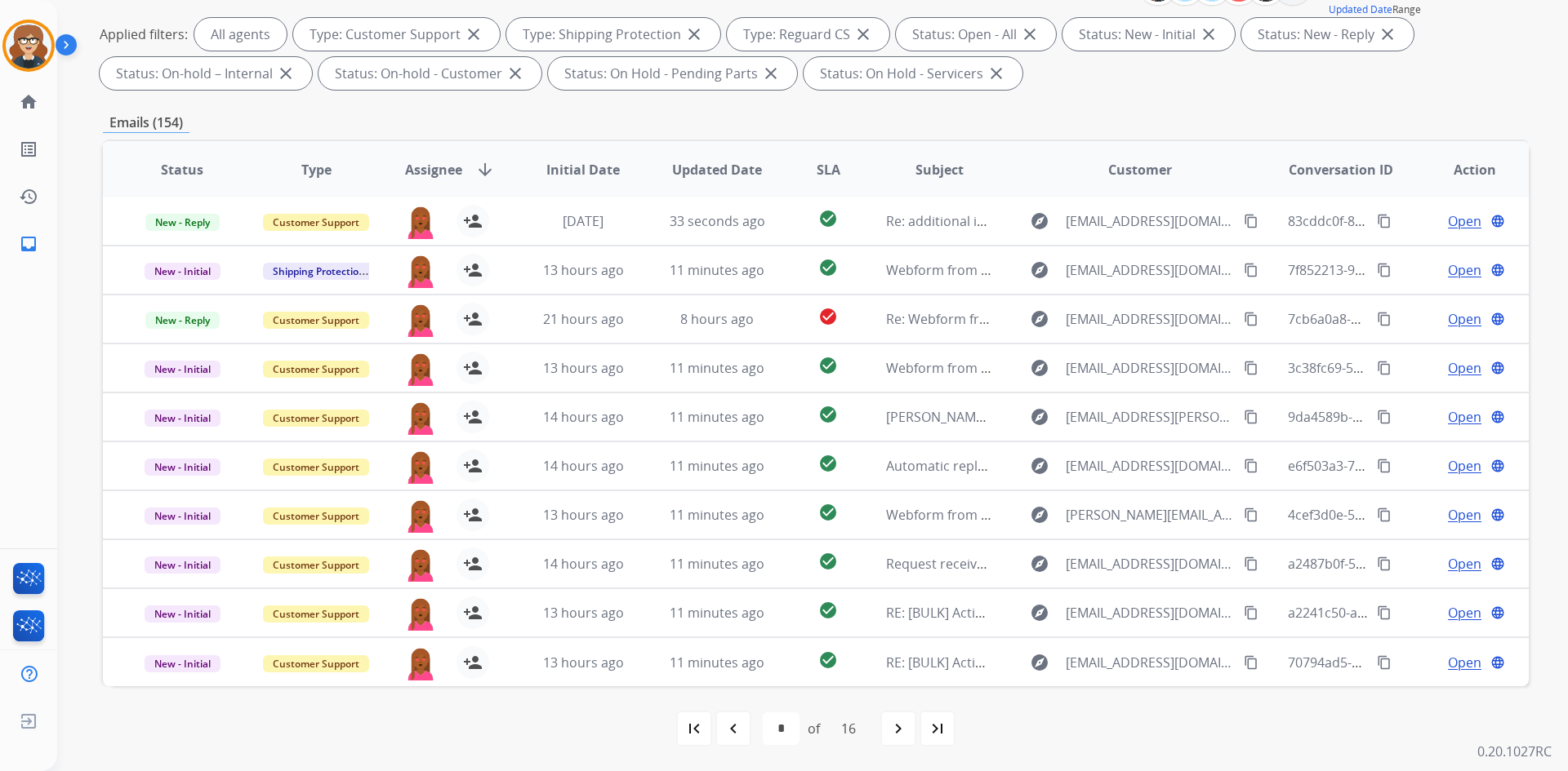
drag, startPoint x: 904, startPoint y: 725, endPoint x: 813, endPoint y: 470, distance: 270.8
click at [904, 725] on mat-icon "navigate_next" at bounding box center [898, 729] width 20 height 20
